Goal: Task Accomplishment & Management: Manage account settings

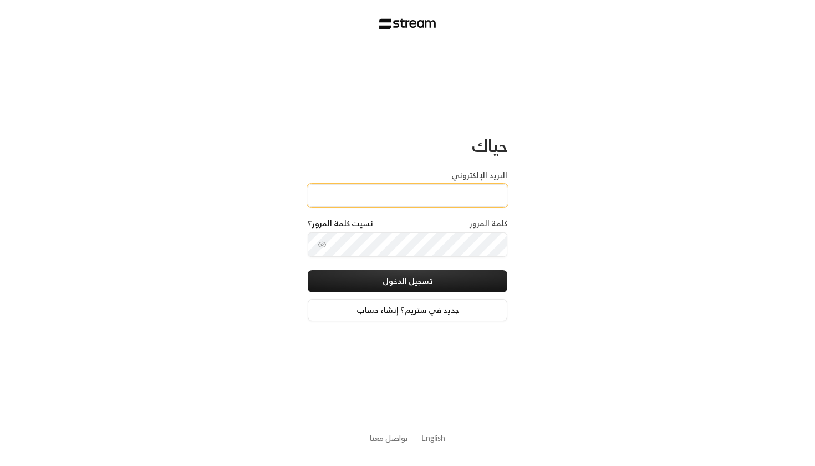
type input "[EMAIL_ADDRESS][DOMAIN_NAME]"
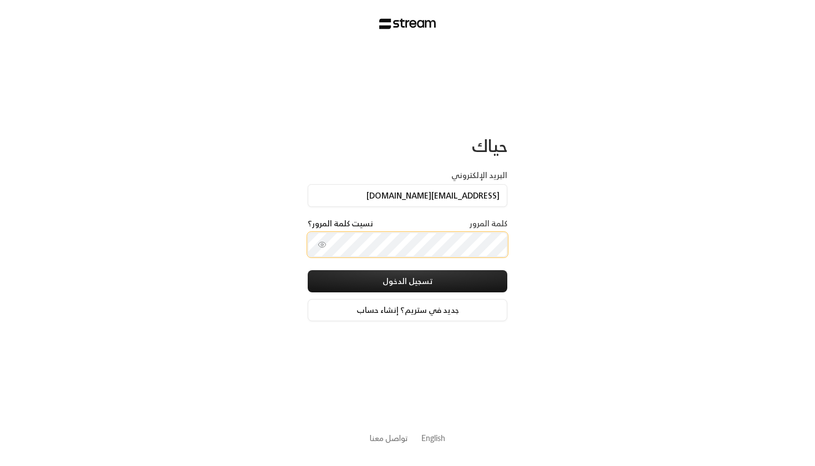
click at [407, 282] on button "تسجيل الدخول" at bounding box center [408, 281] width 200 height 22
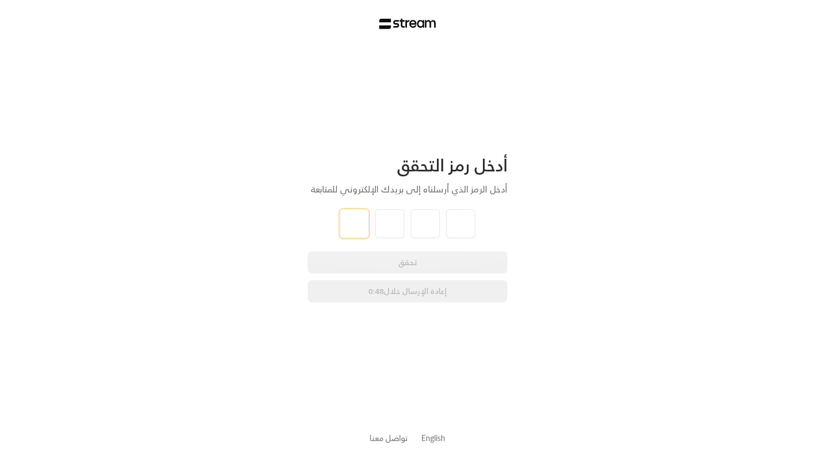
type input "8"
type input "9"
type input "1"
type input "2"
click at [313, 255] on div "تحقق إعادة الإرسال خلال 0:46" at bounding box center [408, 276] width 200 height 51
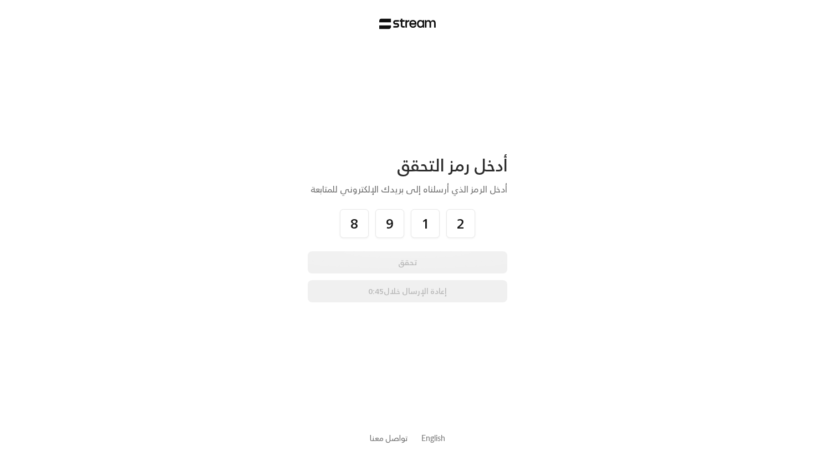
click at [278, 217] on div "أدخل رمز التحقق أدخل الرمز الذي أرسلناه إلى بريدك الإلكتروني للمتابعة 8 9 1 2 ت…" at bounding box center [407, 233] width 815 height 466
